Goal: Register for event/course

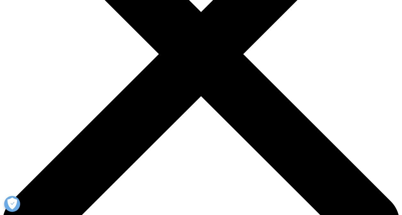
scroll to position [160, 0]
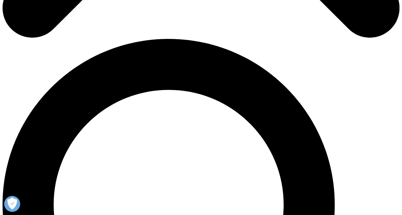
scroll to position [383, 0]
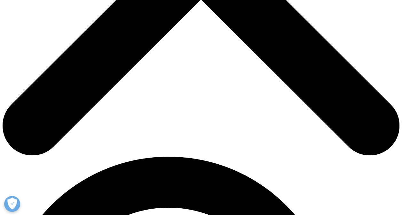
scroll to position [224, 0]
